Goal: Find specific page/section: Find specific page/section

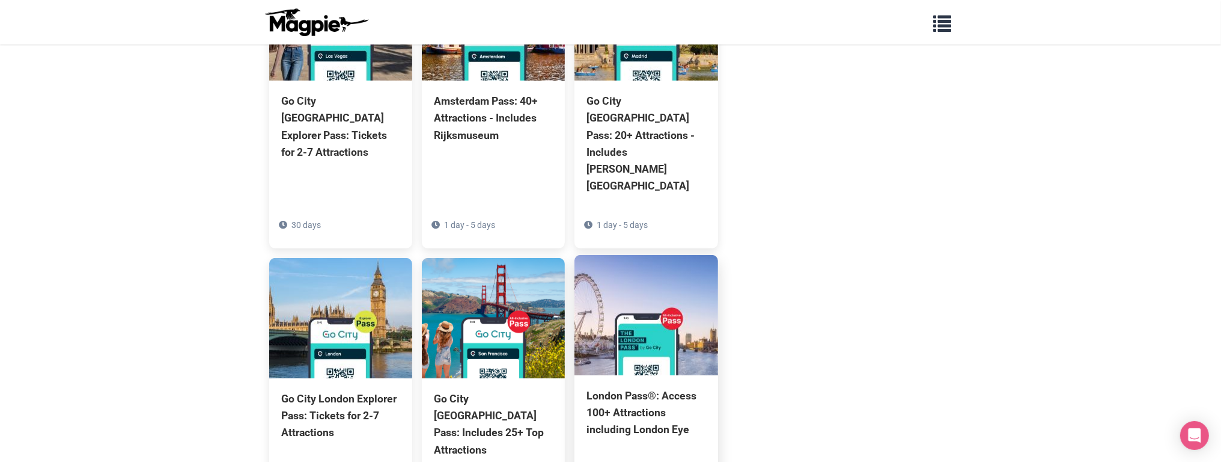
scroll to position [770, 0]
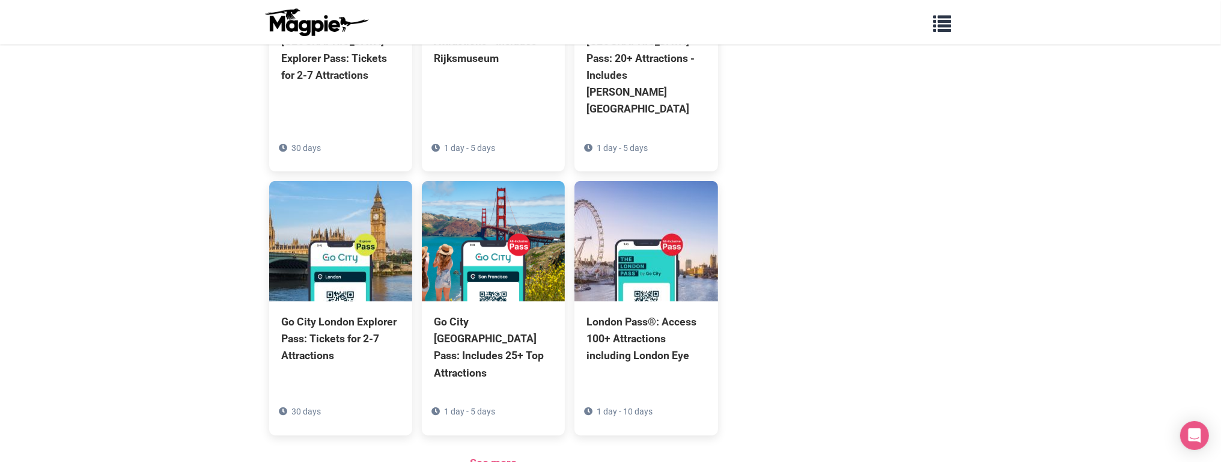
click at [460, 454] on div "See more" at bounding box center [493, 462] width 449 height 17
click at [493, 456] on link "See more" at bounding box center [493, 462] width 47 height 13
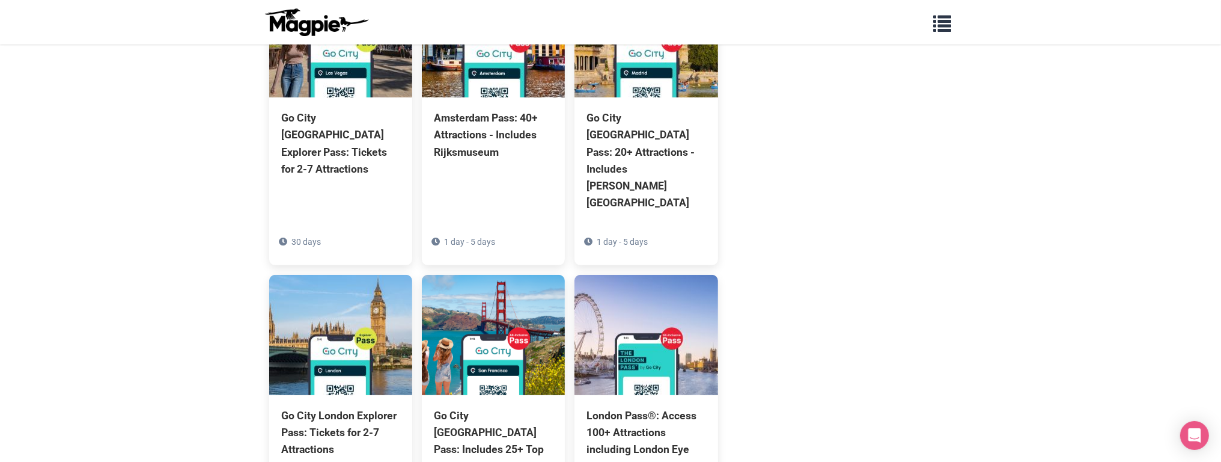
scroll to position [47, 0]
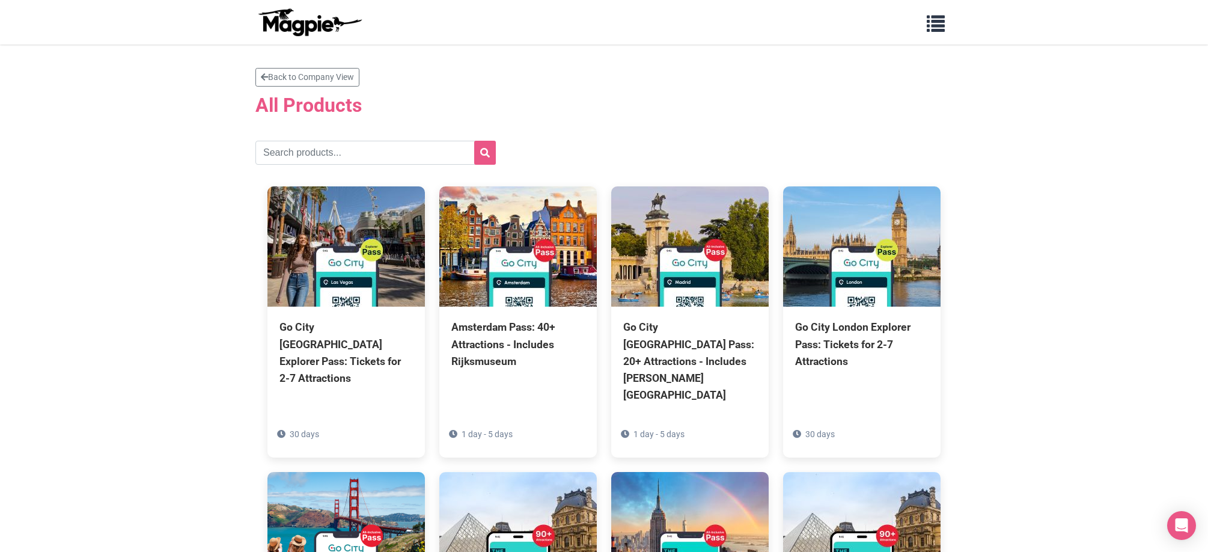
scroll to position [2, 0]
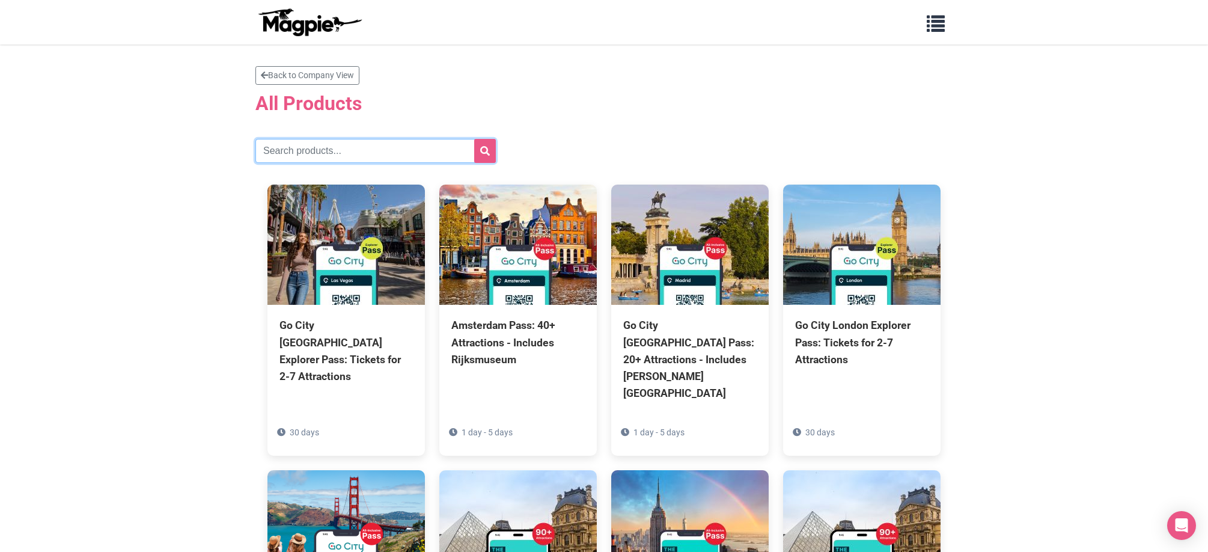
click at [319, 140] on input "text" at bounding box center [375, 151] width 240 height 24
type input "[GEOGRAPHIC_DATA]"
click at [474, 139] on button "submit" at bounding box center [485, 151] width 22 height 24
